Goal: Information Seeking & Learning: Check status

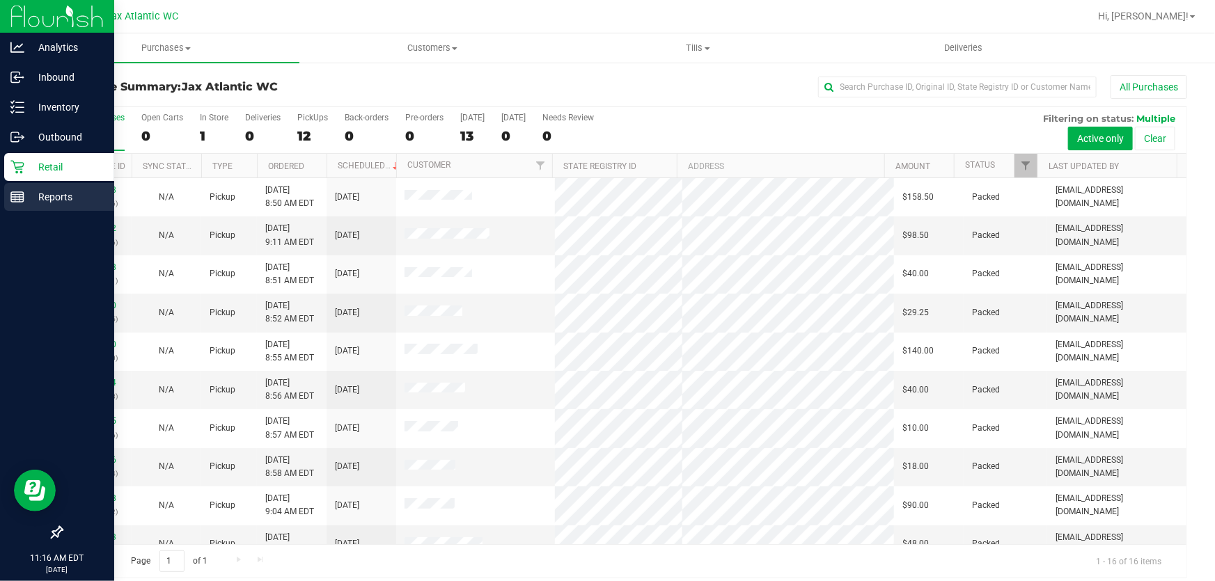
click at [26, 194] on p "Reports" at bounding box center [66, 197] width 84 height 17
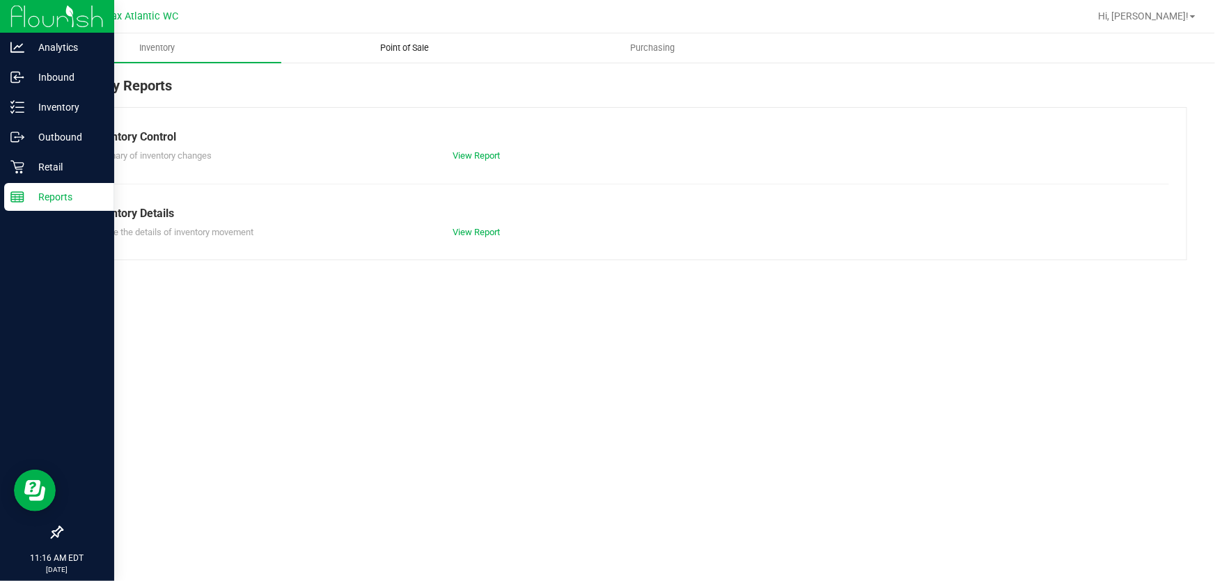
click at [390, 57] on uib-tab-heading "Point of Sale" at bounding box center [405, 48] width 246 height 28
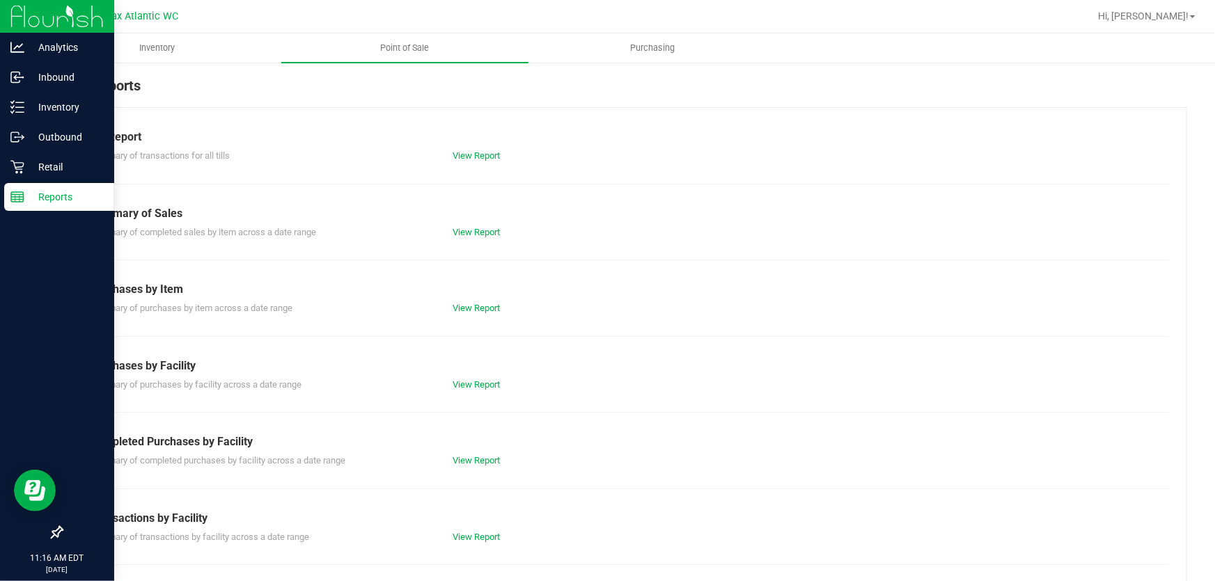
click at [469, 146] on div "Summary of transactions for all tills View Report" at bounding box center [623, 153] width 1089 height 17
click at [471, 150] on link "View Report" at bounding box center [476, 155] width 47 height 10
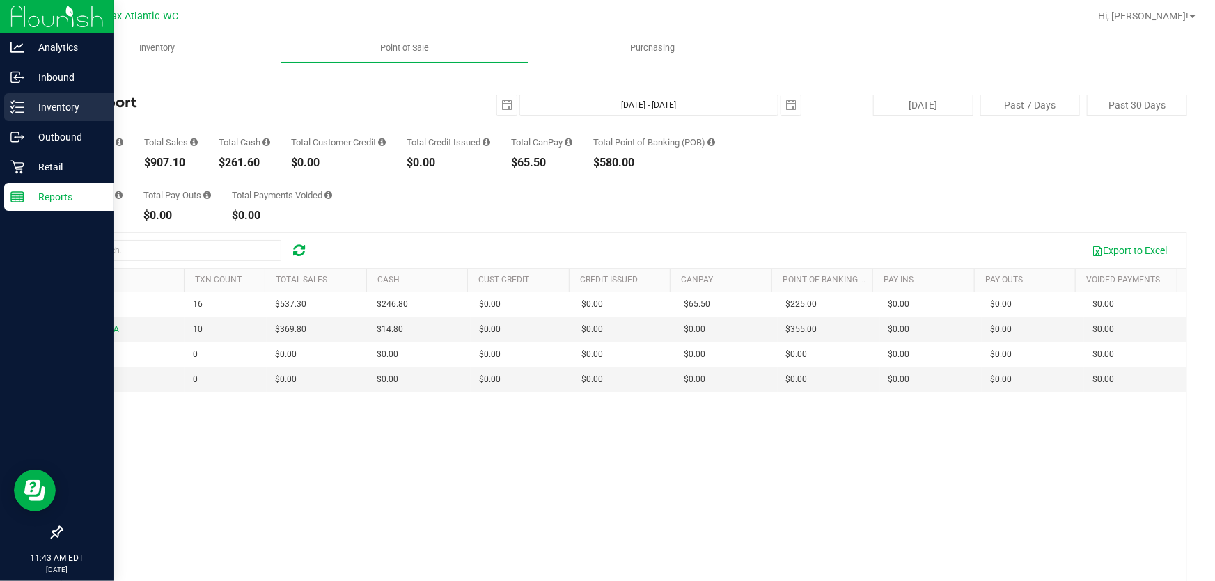
click at [55, 103] on p "Inventory" at bounding box center [66, 107] width 84 height 17
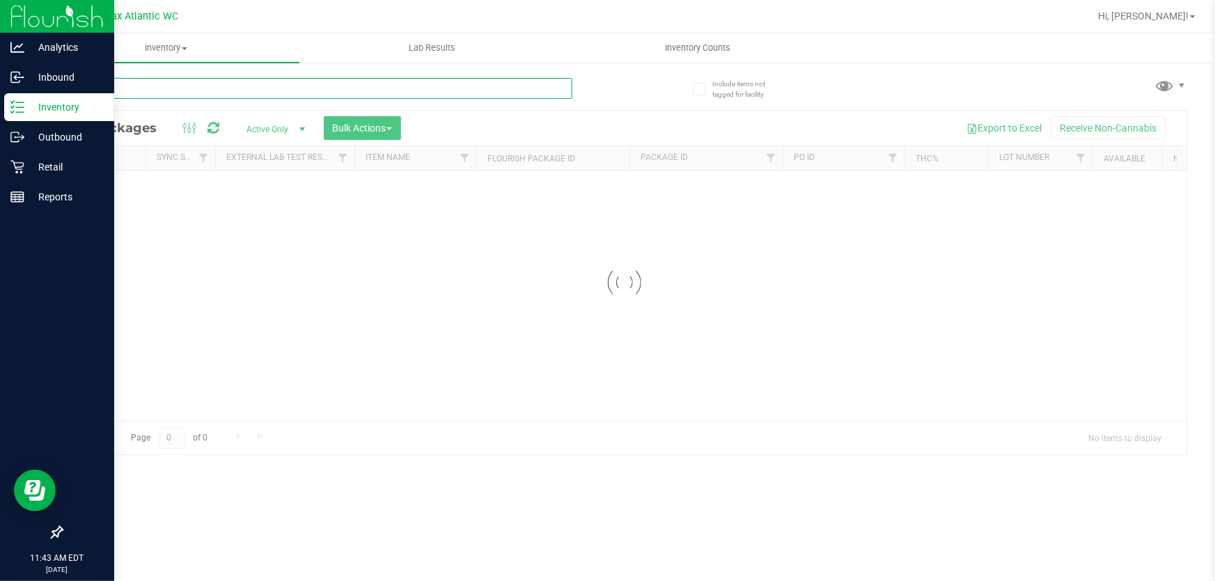
click at [221, 80] on input "text" at bounding box center [316, 88] width 511 height 21
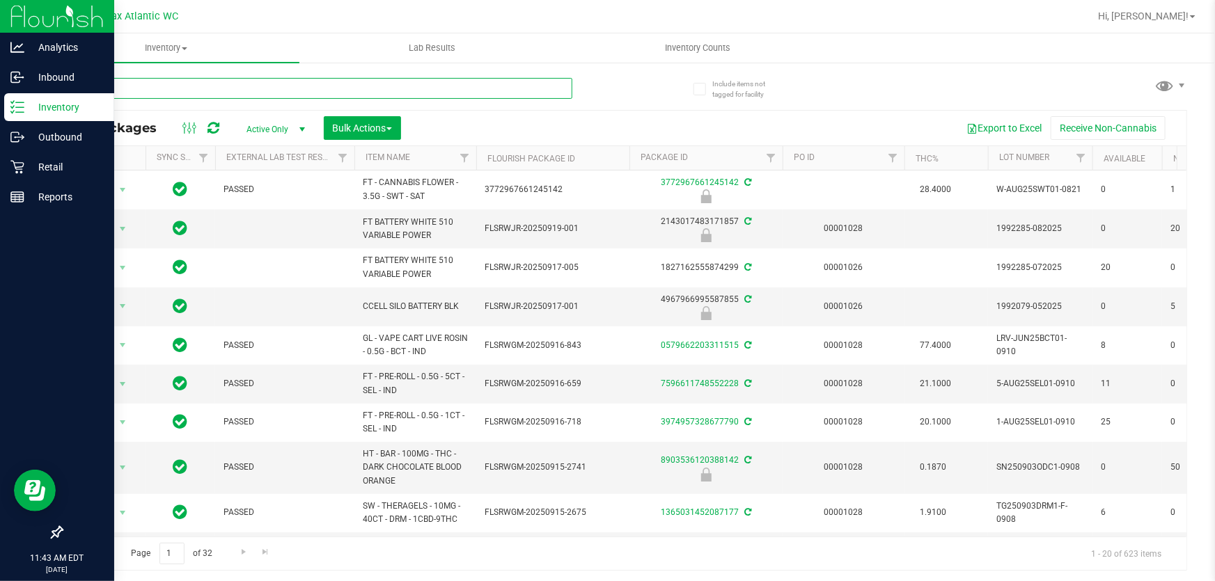
type input "mbl"
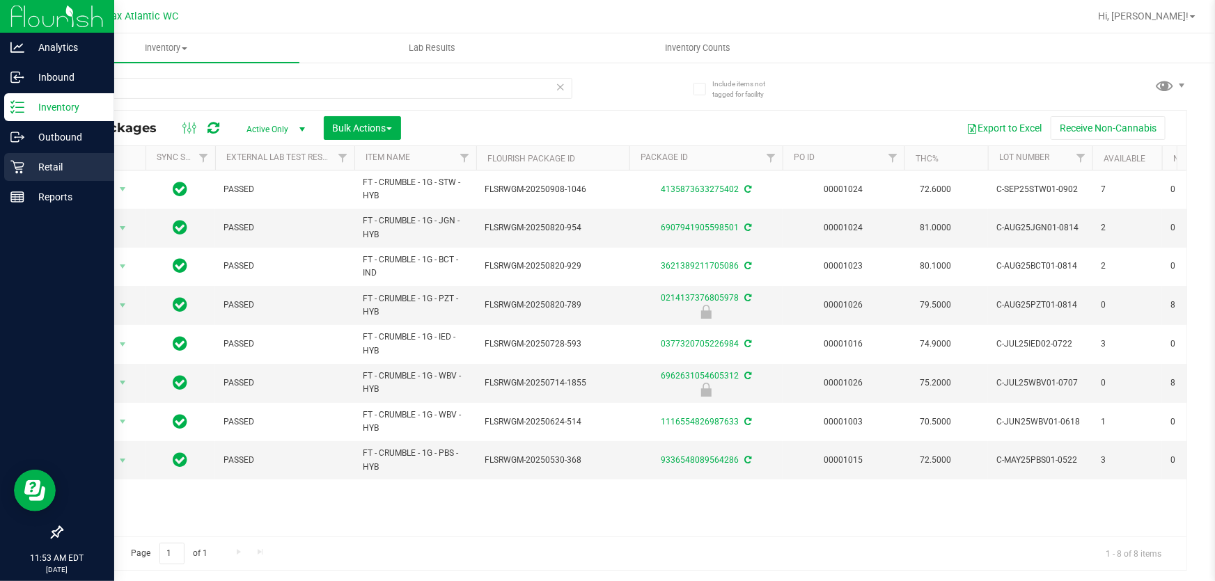
click at [56, 164] on p "Retail" at bounding box center [66, 167] width 84 height 17
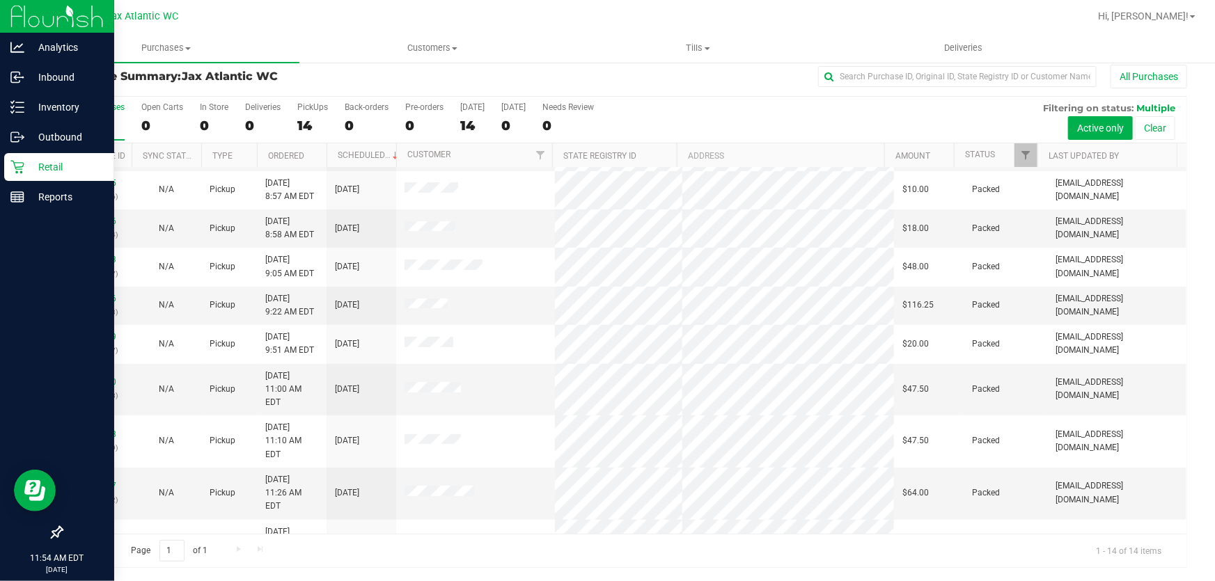
scroll to position [172, 0]
